Goal: Transaction & Acquisition: Purchase product/service

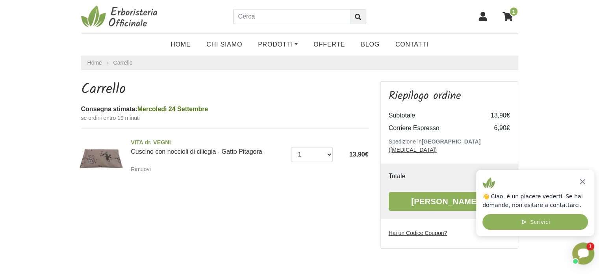
click at [588, 256] on icon "Apri chat Smartsupp" at bounding box center [582, 253] width 11 height 11
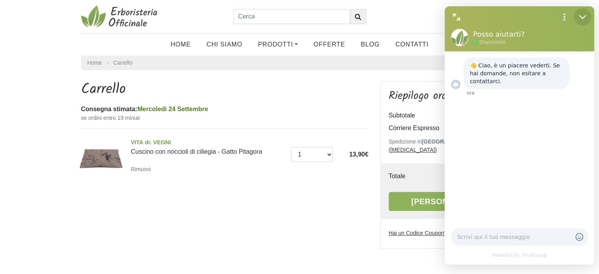
click at [576, 16] on div "Minimize" at bounding box center [581, 16] width 17 height 17
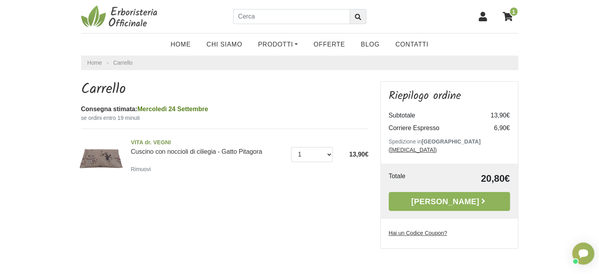
scroll to position [105, 0]
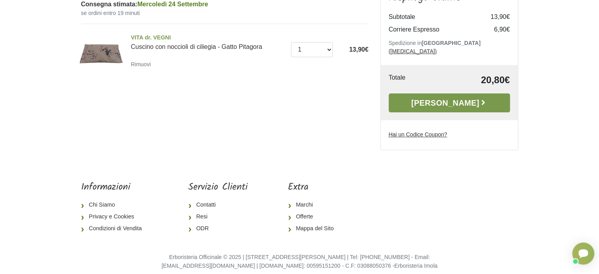
click at [461, 93] on link "[PERSON_NAME]" at bounding box center [448, 102] width 121 height 19
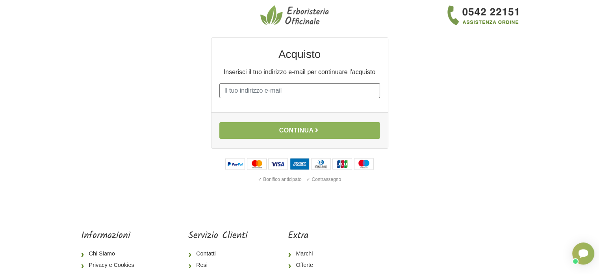
click at [276, 87] on input "E-mail" at bounding box center [299, 90] width 161 height 15
type input "silvia.galassi75@gmail.com"
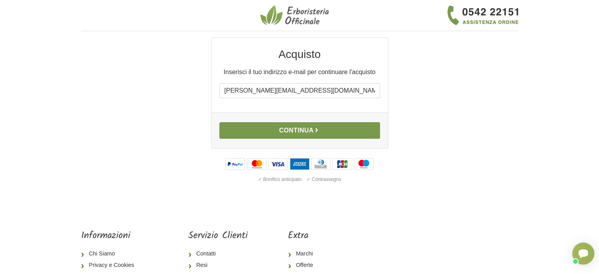
click at [288, 128] on button "Continua" at bounding box center [299, 130] width 161 height 17
